Goal: Information Seeking & Learning: Understand process/instructions

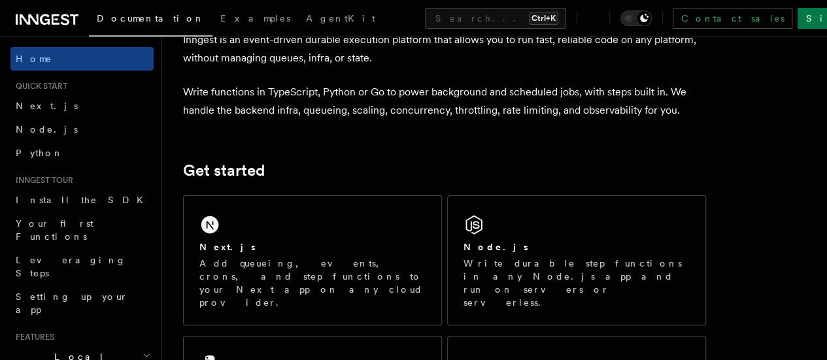
scroll to position [84, 0]
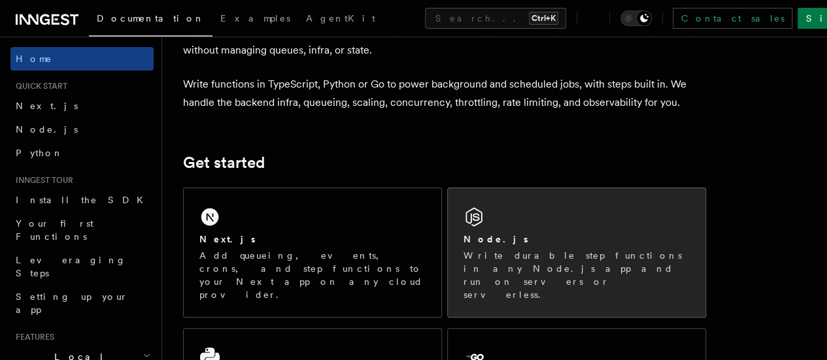
click at [464, 248] on div "Node.js Write durable step functions in any Node.js app and run on servers or s…" at bounding box center [577, 252] width 258 height 129
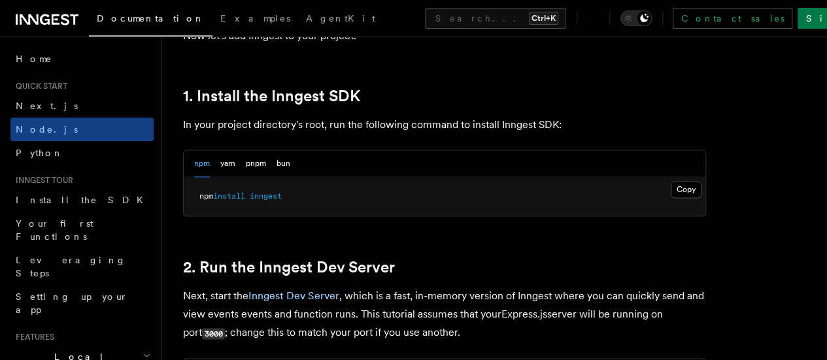
scroll to position [884, 0]
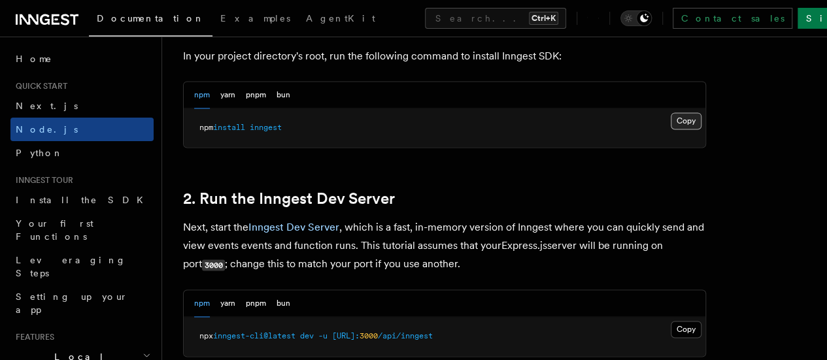
click at [671, 129] on button "Copy Copied" at bounding box center [686, 120] width 31 height 17
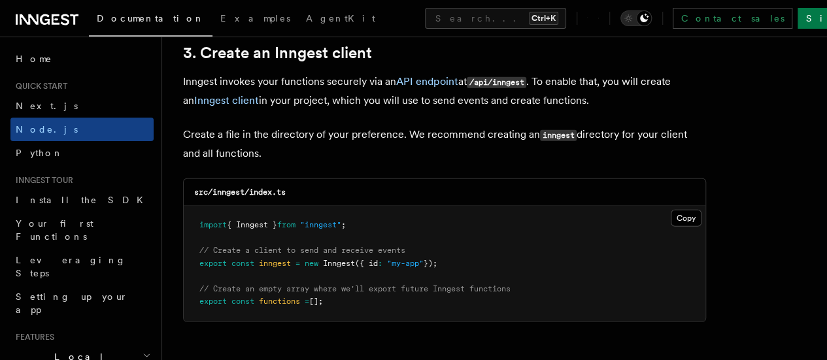
scroll to position [1738, 0]
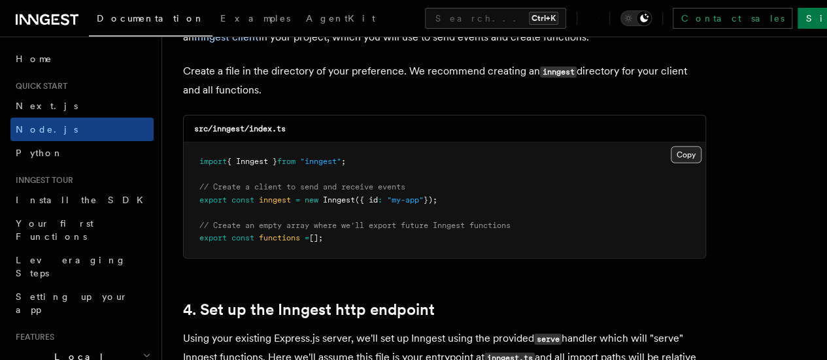
click at [671, 146] on button "Copy Copied" at bounding box center [686, 154] width 31 height 17
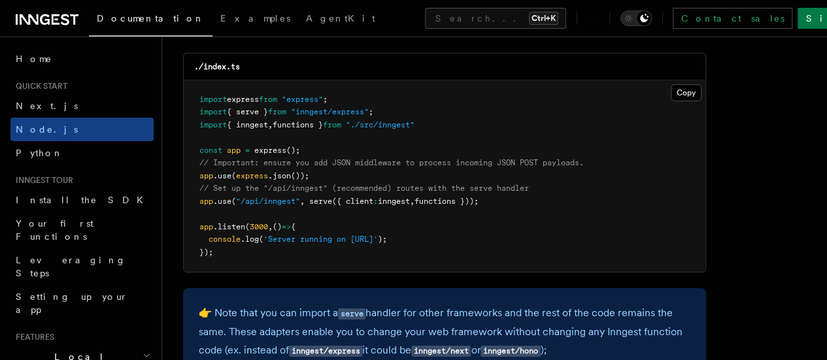
scroll to position [2087, 0]
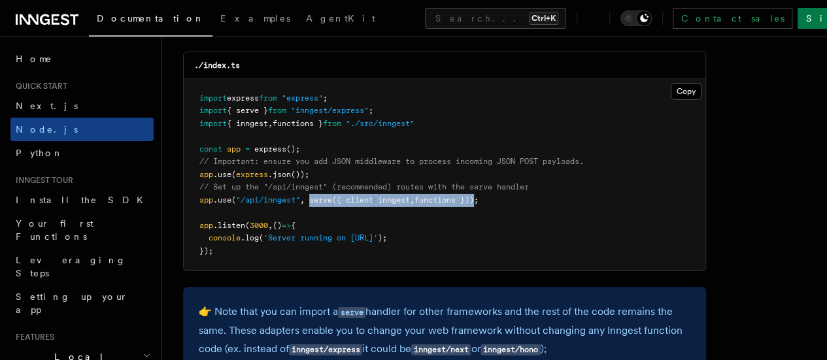
drag, startPoint x: 312, startPoint y: 190, endPoint x: 484, endPoint y: 188, distance: 172.6
click at [478, 195] on span "app .use ( "/api/inngest" , serve ({ client : inngest , functions }));" at bounding box center [338, 199] width 279 height 9
copy span "serve ({ client : inngest , functions })"
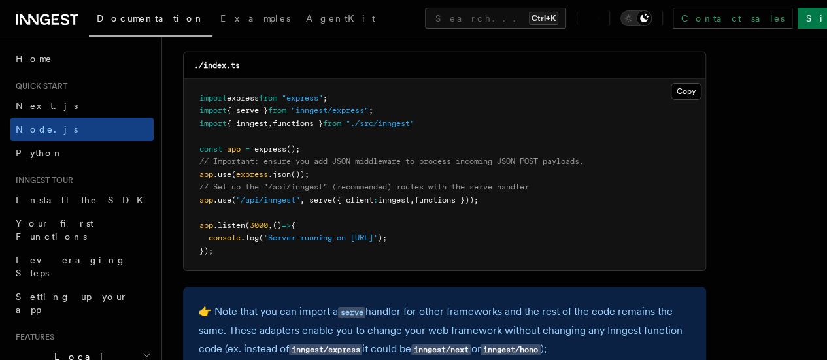
click at [516, 191] on pre "import express from "express" ; import { serve } from "inngest/express" ; impor…" at bounding box center [445, 175] width 522 height 192
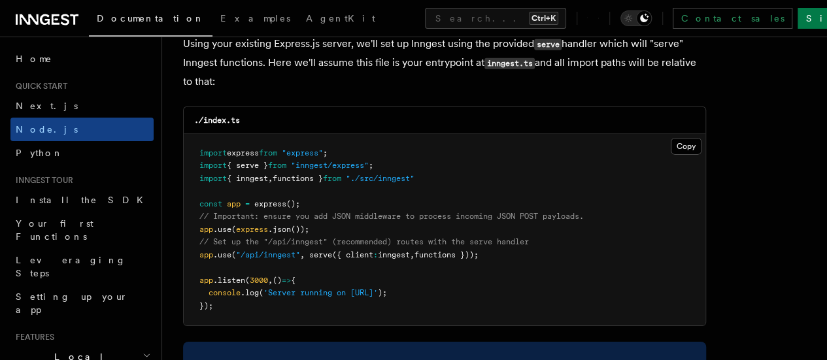
scroll to position [2031, 0]
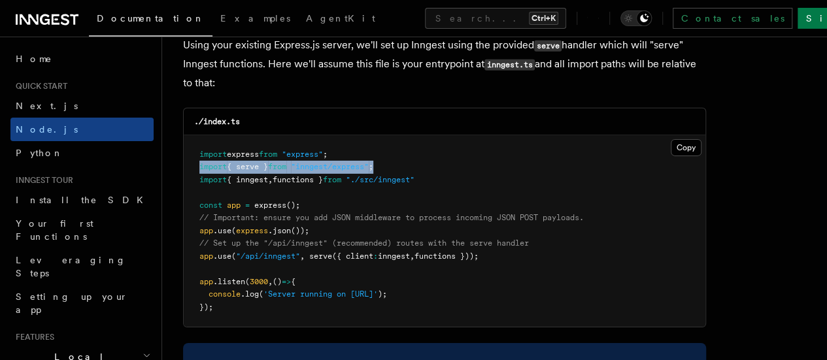
drag, startPoint x: 199, startPoint y: 154, endPoint x: 399, endPoint y: 155, distance: 200.0
click at [399, 155] on pre "import express from "express" ; import { serve } from "inngest/express" ; impor…" at bounding box center [445, 231] width 522 height 192
copy span "import { serve } from "inngest/express" ;"
click at [399, 155] on pre "import express from "express" ; import { serve } from "inngest/express" ; impor…" at bounding box center [445, 231] width 522 height 192
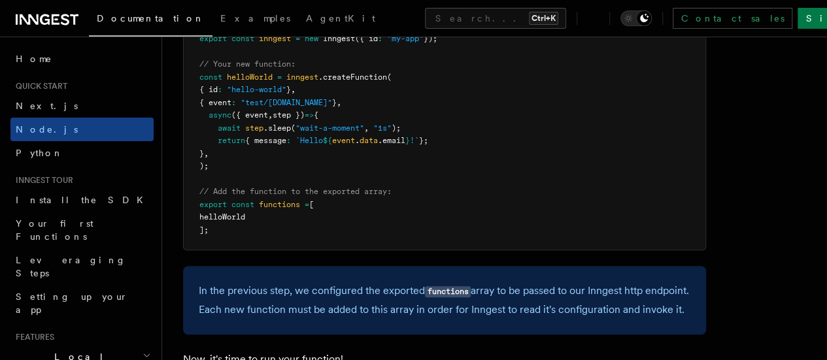
scroll to position [2723, 0]
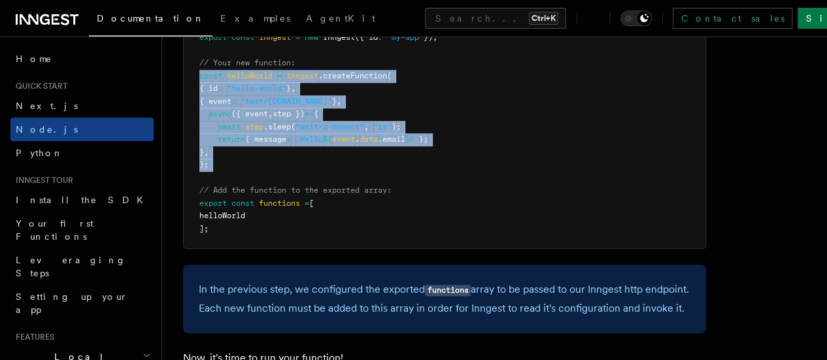
drag, startPoint x: 197, startPoint y: 103, endPoint x: 210, endPoint y: 199, distance: 97.6
click at [210, 199] on pre "import { Inngest } from "inngest" ; export const inngest = new Inngest ({ id : …" at bounding box center [445, 121] width 522 height 256
copy code "const helloWorld = inngest .createFunction ( { id : "hello-world" } , { event :…"
click at [210, 199] on pre "import { Inngest } from "inngest" ; export const inngest = new Inngest ({ id : …" at bounding box center [445, 121] width 522 height 256
